Goal: Task Accomplishment & Management: Manage account settings

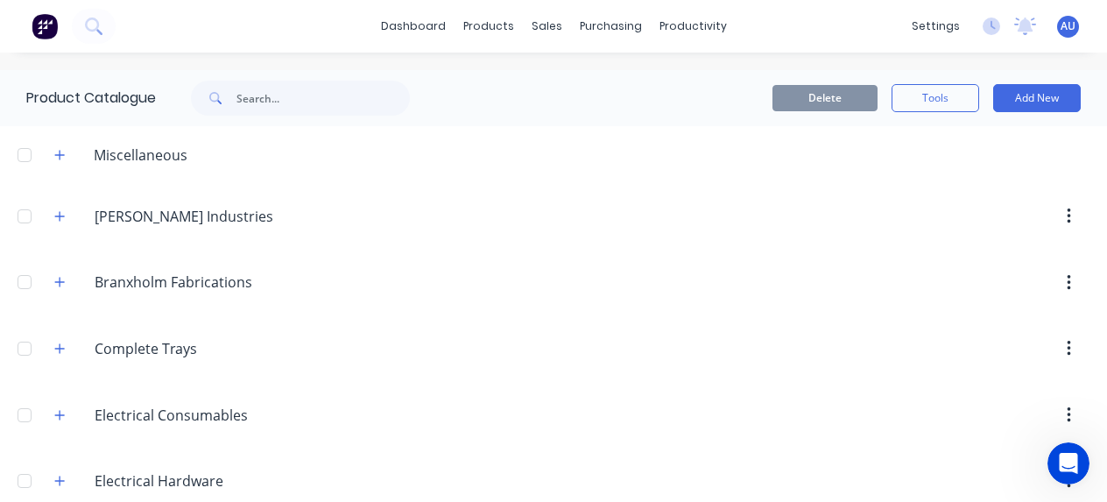
click at [1061, 32] on span "AU" at bounding box center [1068, 26] width 15 height 16
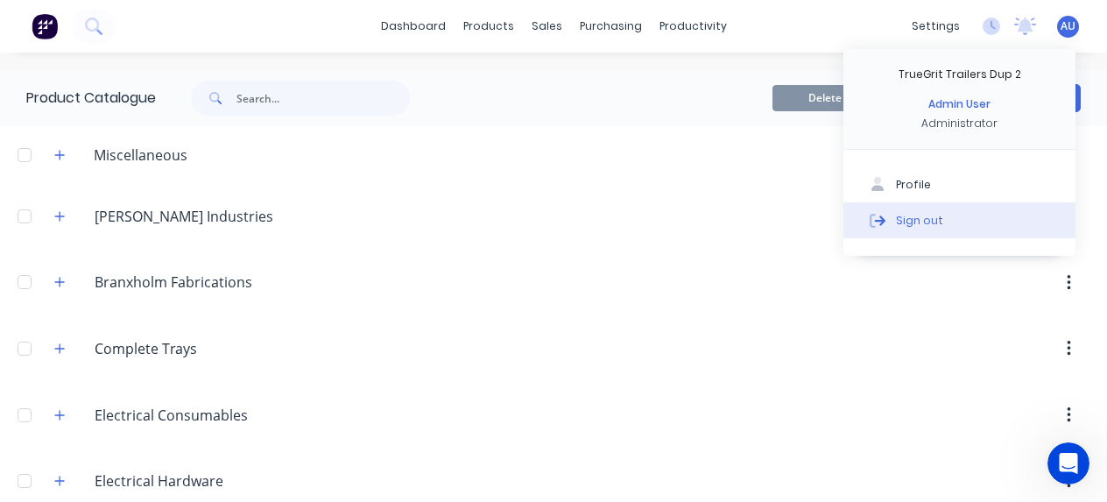
click at [911, 215] on div "Sign out" at bounding box center [919, 220] width 47 height 16
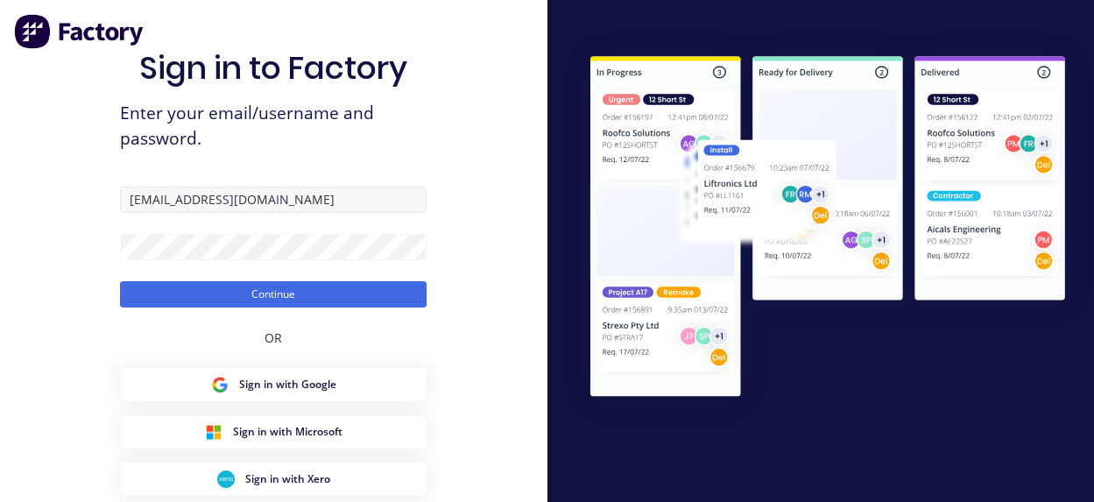
click at [195, 203] on input "[EMAIL_ADDRESS][DOMAIN_NAME]" at bounding box center [273, 200] width 307 height 26
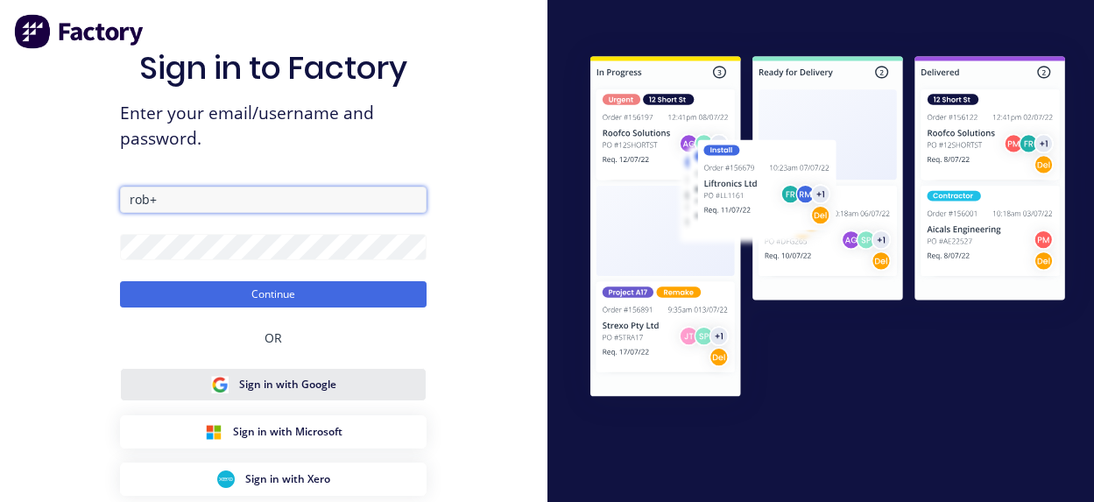
type input "[EMAIL_ADDRESS][DOMAIN_NAME]"
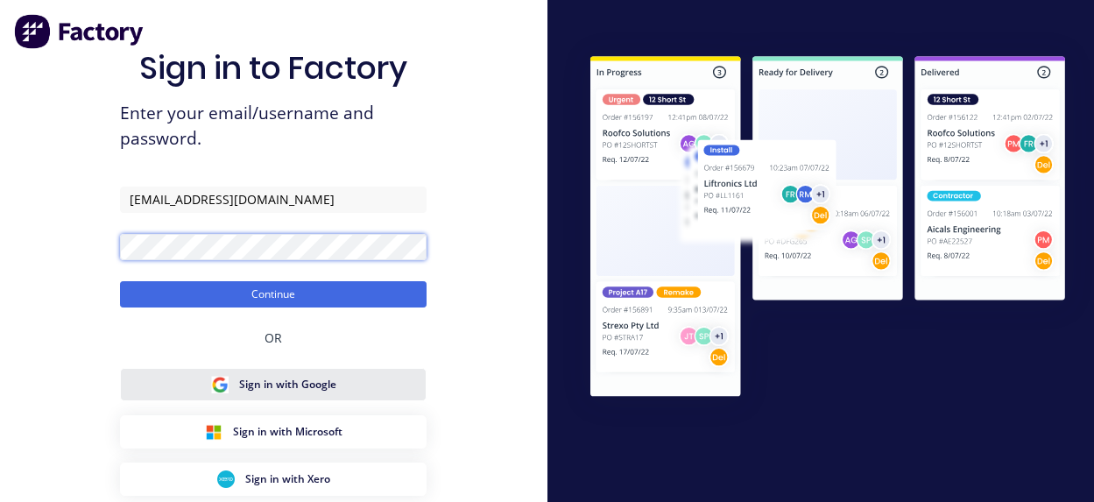
click at [120, 281] on button "Continue" at bounding box center [273, 294] width 307 height 26
